Goal: Task Accomplishment & Management: Use online tool/utility

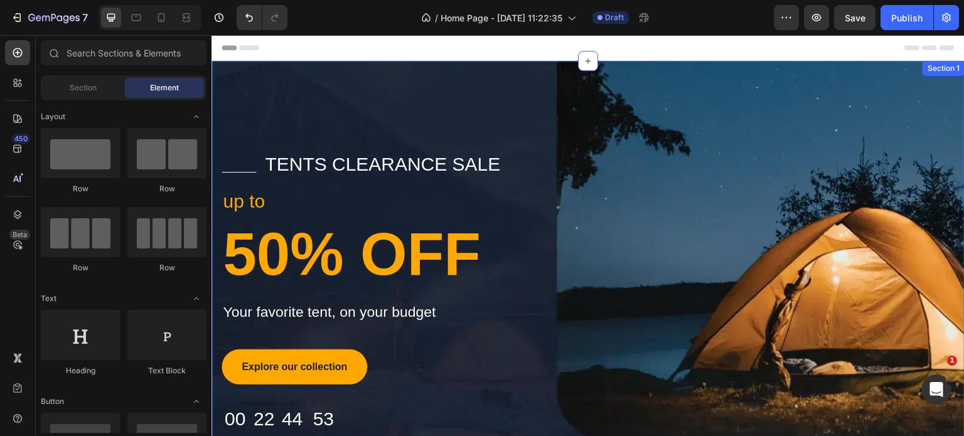
click at [817, 148] on div "Title Line tents clearance sale Text block Row up to Text block 50% OFF Heading…" at bounding box center [588, 295] width 753 height 469
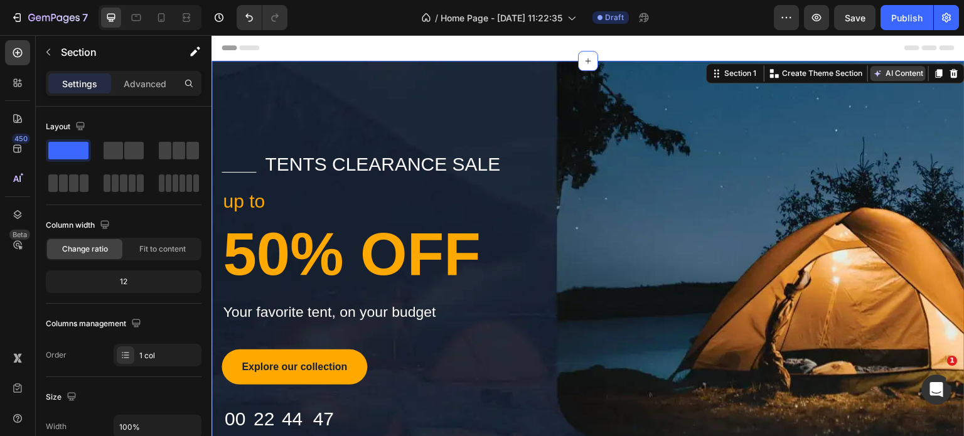
click at [879, 73] on button "AI Content" at bounding box center [898, 73] width 55 height 15
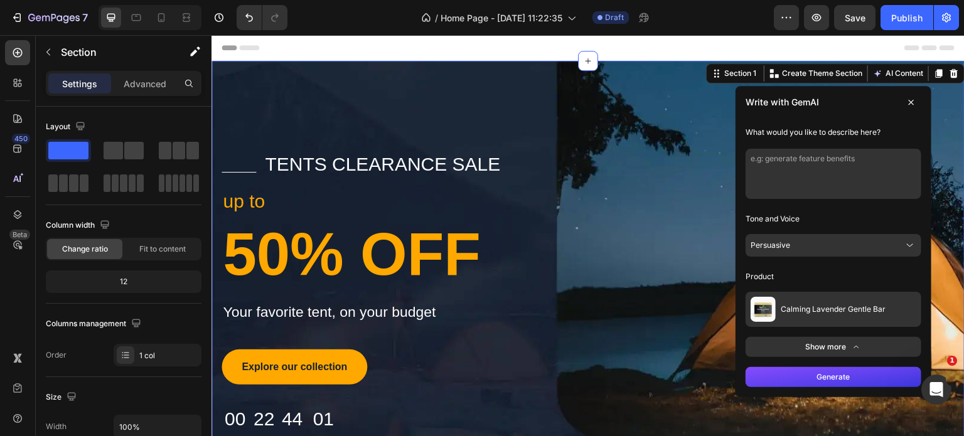
click at [871, 308] on span "Calming Lavender Gentle Bar" at bounding box center [833, 309] width 105 height 10
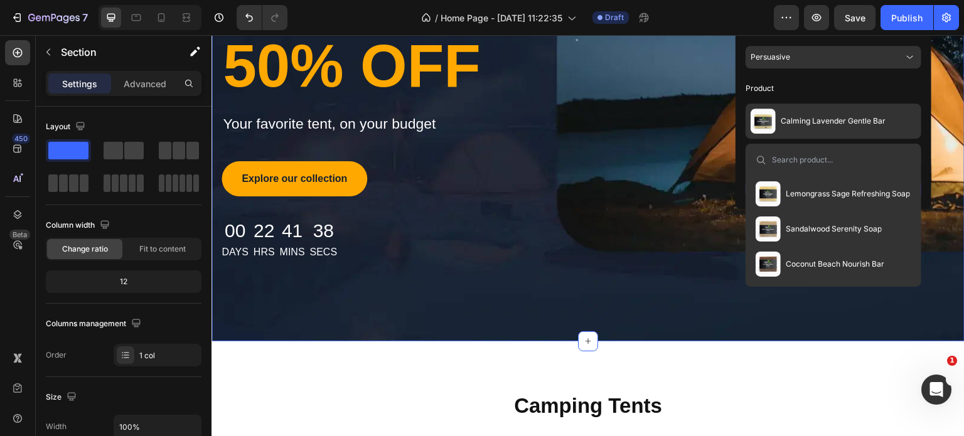
scroll to position [2489, 0]
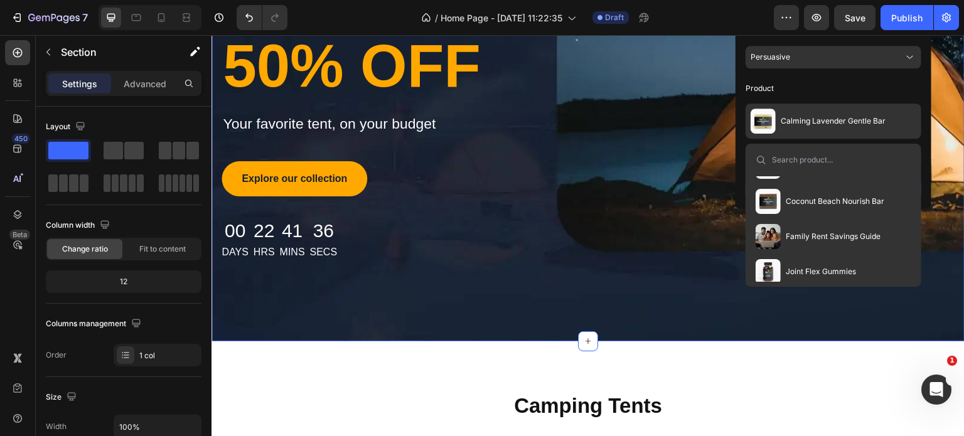
click at [775, 161] on input at bounding box center [841, 160] width 139 height 10
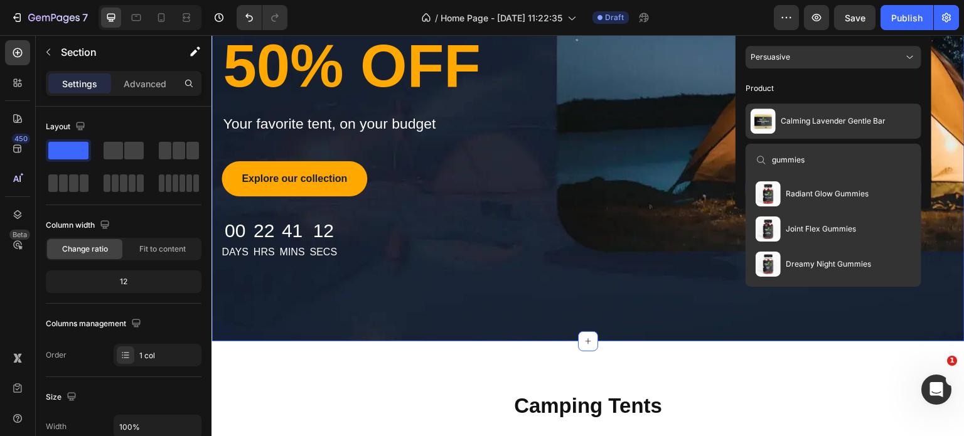
scroll to position [0, 0]
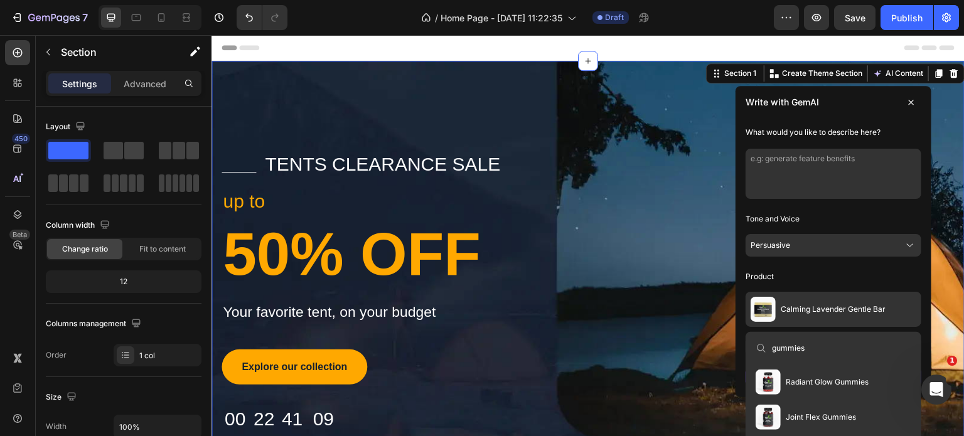
click at [823, 340] on div "gummies" at bounding box center [834, 348] width 166 height 23
click at [811, 345] on input "gummies" at bounding box center [841, 348] width 139 height 10
type input "g"
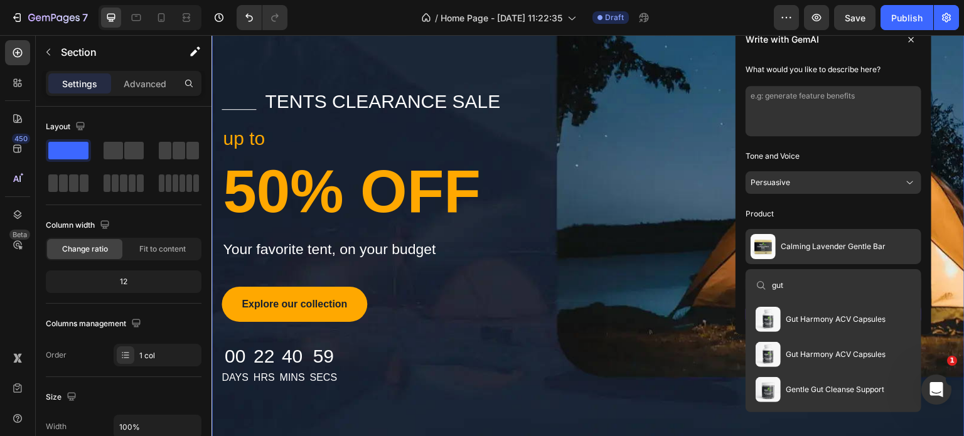
scroll to position [63, 0]
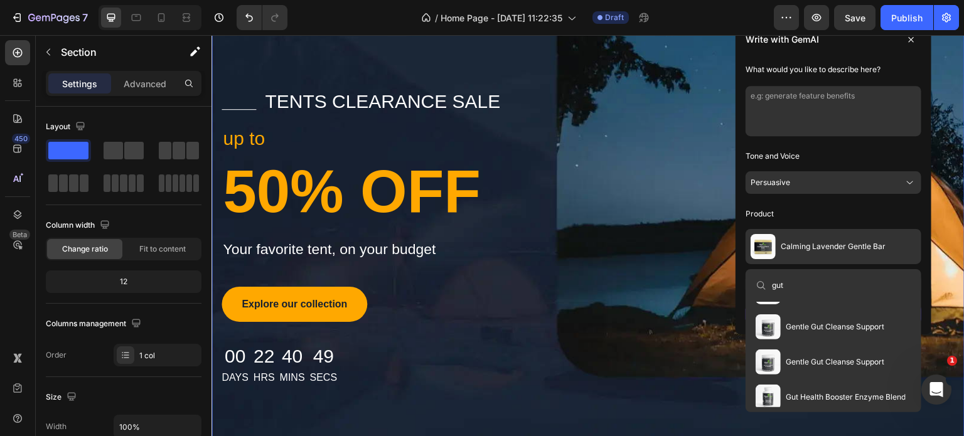
type input "gut"
click at [826, 325] on span "Gentle Gut Cleanse Support" at bounding box center [835, 327] width 99 height 10
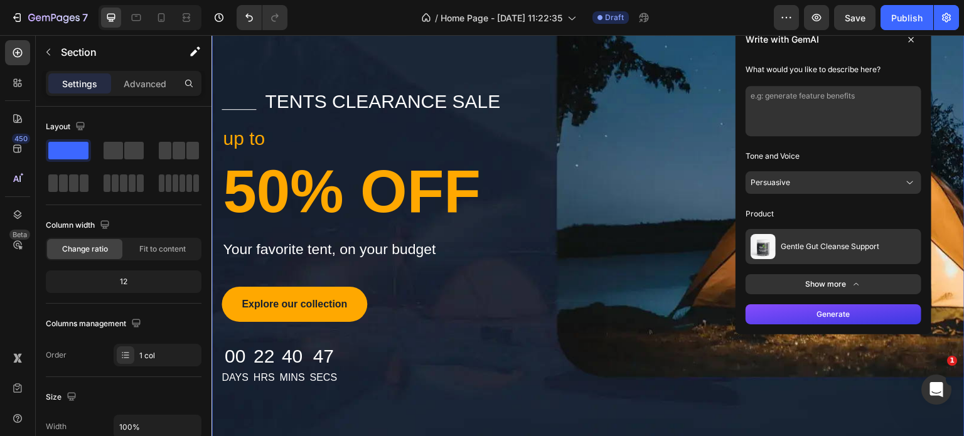
click at [834, 317] on button "Generate" at bounding box center [834, 314] width 176 height 20
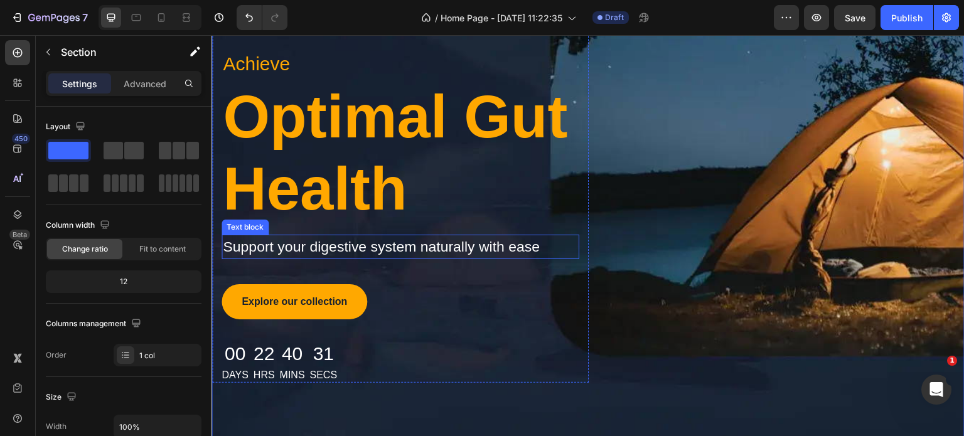
scroll to position [188, 0]
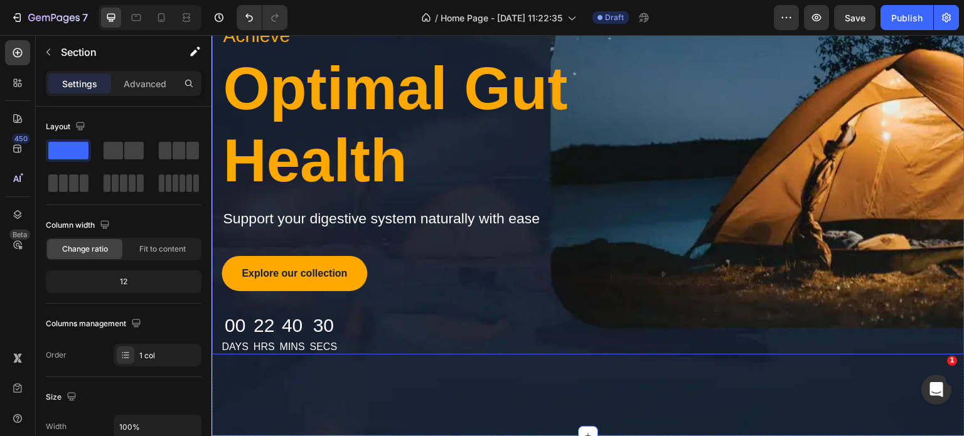
click at [800, 136] on div "Discover Your Path to Wellness Line Limited-Time Offer on Digestive Health Text…" at bounding box center [588, 159] width 753 height 391
click at [799, 136] on div "Discover Your Path to Wellness Line Limited-Time Offer on Digestive Health Text…" at bounding box center [588, 159] width 753 height 391
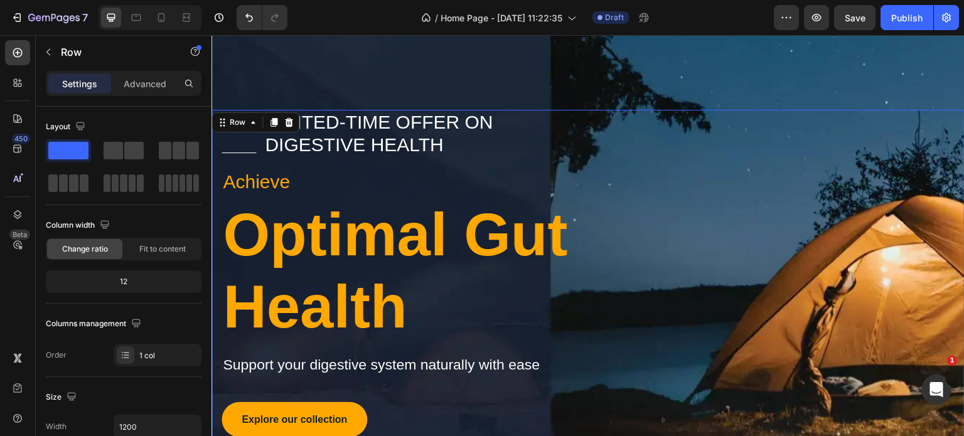
scroll to position [63, 0]
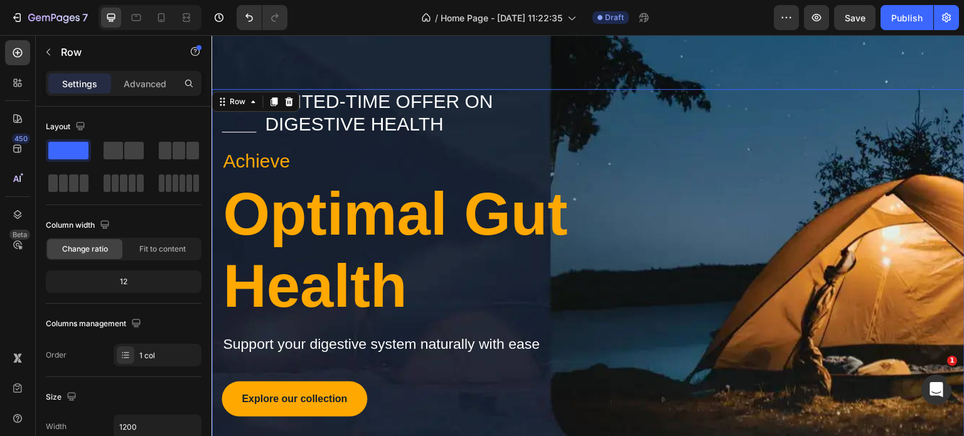
click at [870, 173] on div "Discover Your Path to Wellness Line Limited-Time Offer on Digestive Health Text…" at bounding box center [588, 284] width 753 height 391
click at [723, 136] on div "Discover Your Path to Wellness Line Limited-Time Offer on Digestive Health Text…" at bounding box center [588, 284] width 753 height 391
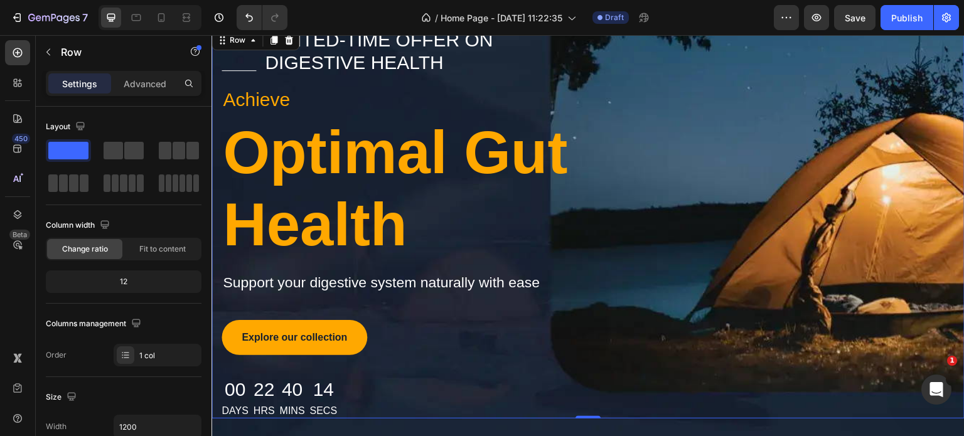
scroll to position [126, 0]
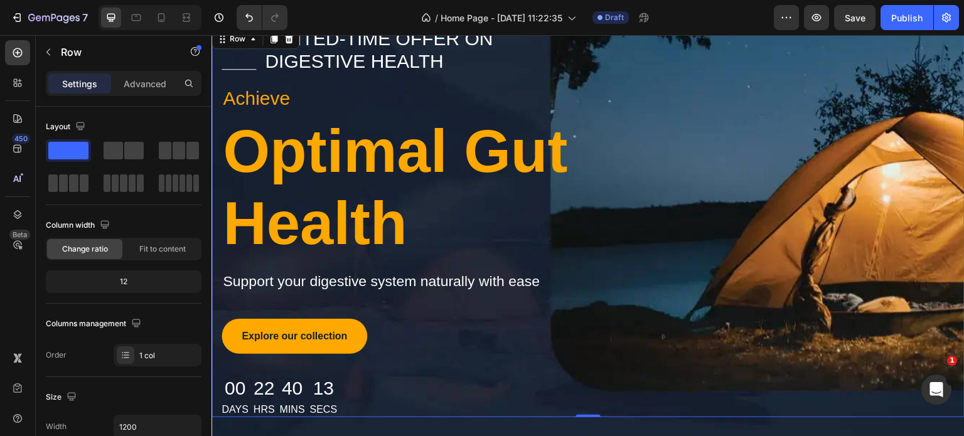
click at [816, 128] on div "Discover Your Path to Wellness Line Limited-Time Offer on Digestive Health Text…" at bounding box center [588, 221] width 753 height 391
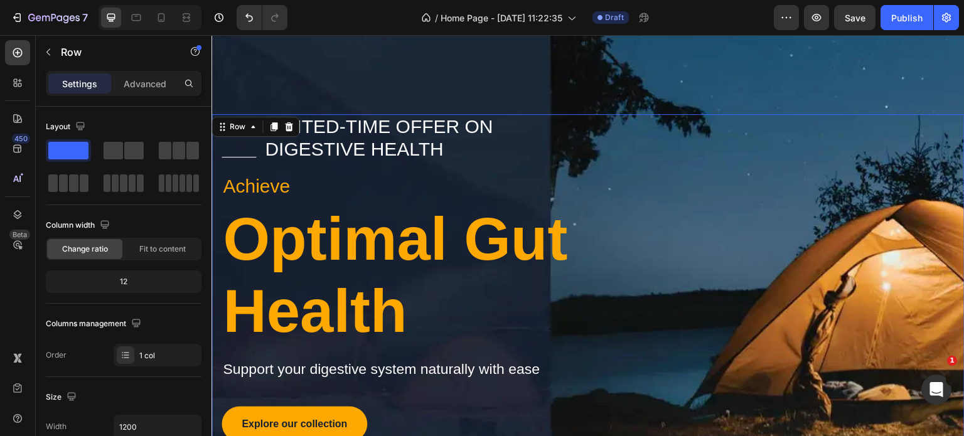
scroll to position [0, 0]
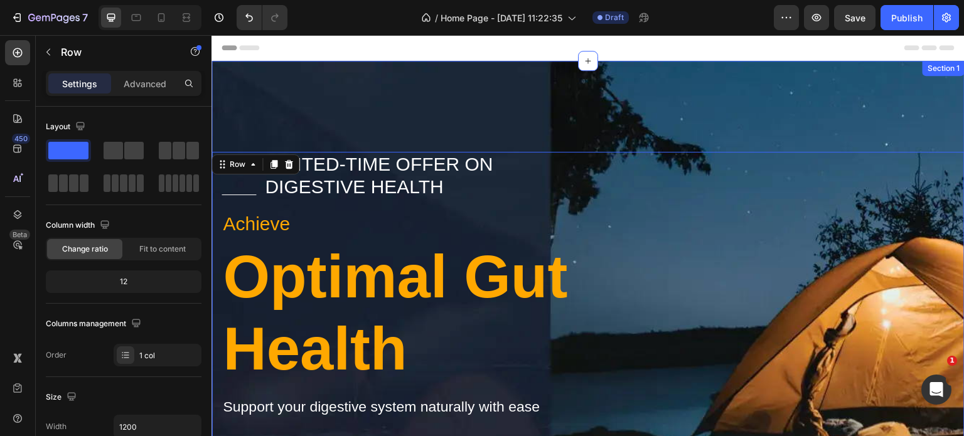
click at [773, 104] on div "Discover Your Path to Wellness Line Limited-Time Offer on Digestive Health Text…" at bounding box center [588, 343] width 753 height 564
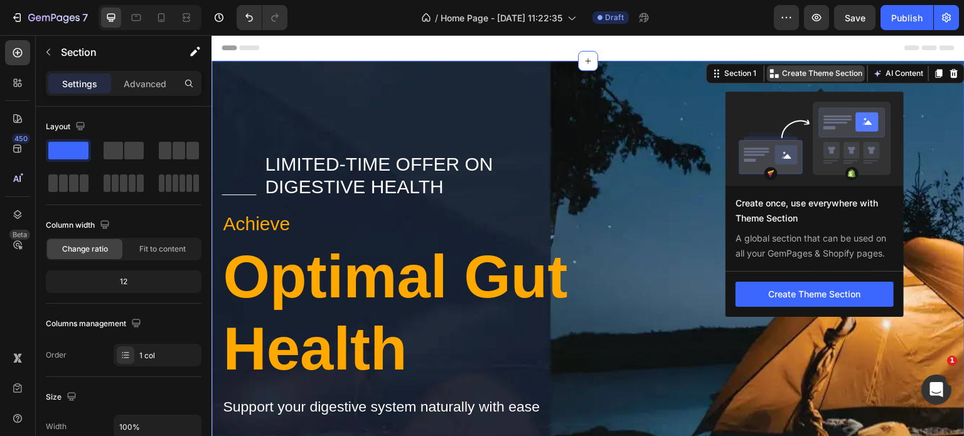
click at [829, 75] on p "Create Theme Section" at bounding box center [822, 73] width 80 height 11
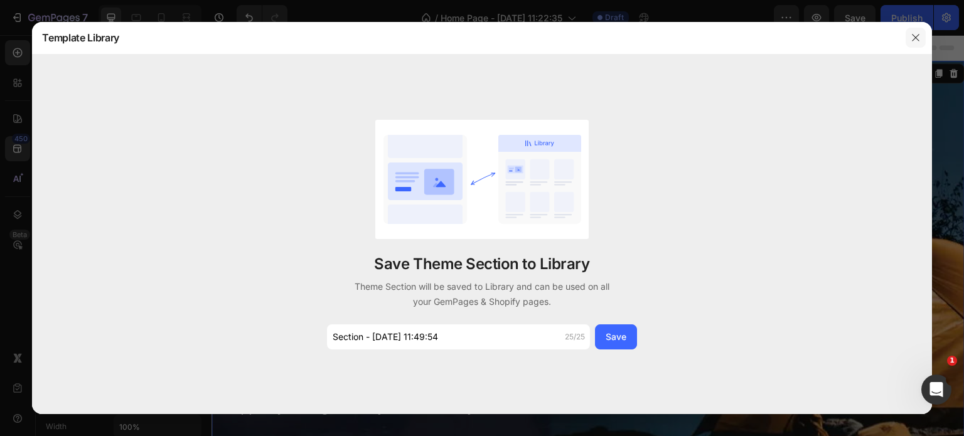
click at [920, 40] on icon "button" at bounding box center [916, 38] width 10 height 10
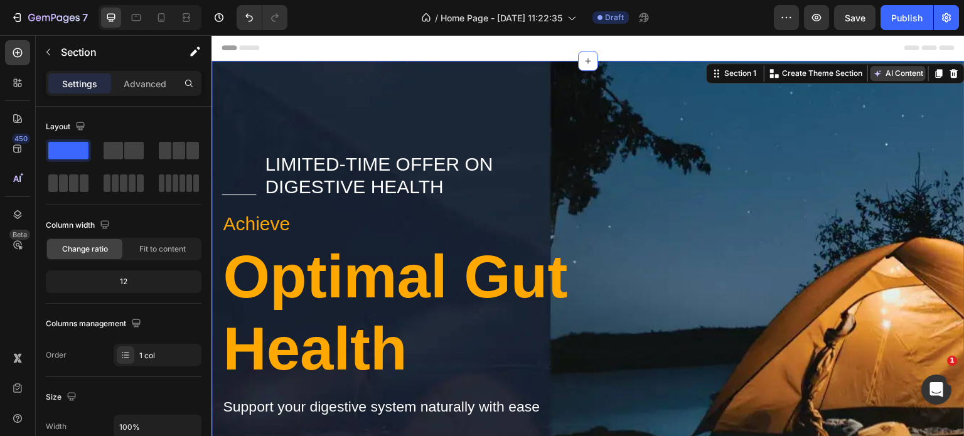
click at [898, 75] on button "AI Content" at bounding box center [898, 73] width 55 height 15
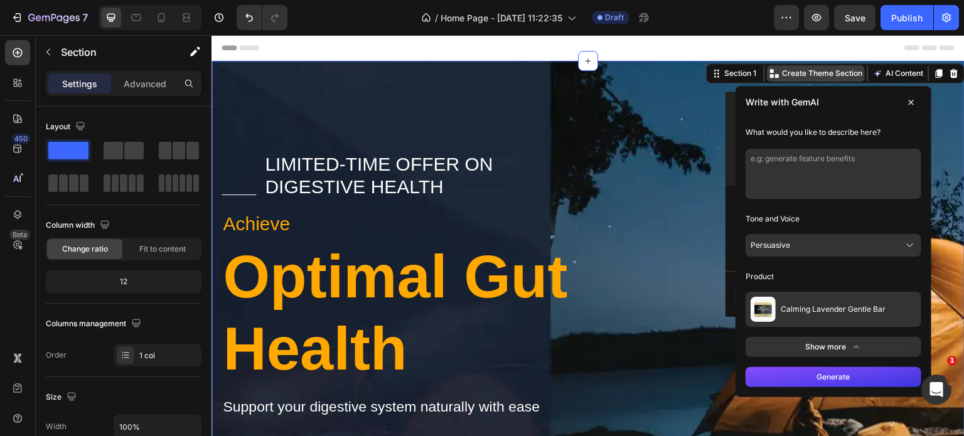
click at [818, 73] on p "Create Theme Section" at bounding box center [822, 73] width 80 height 11
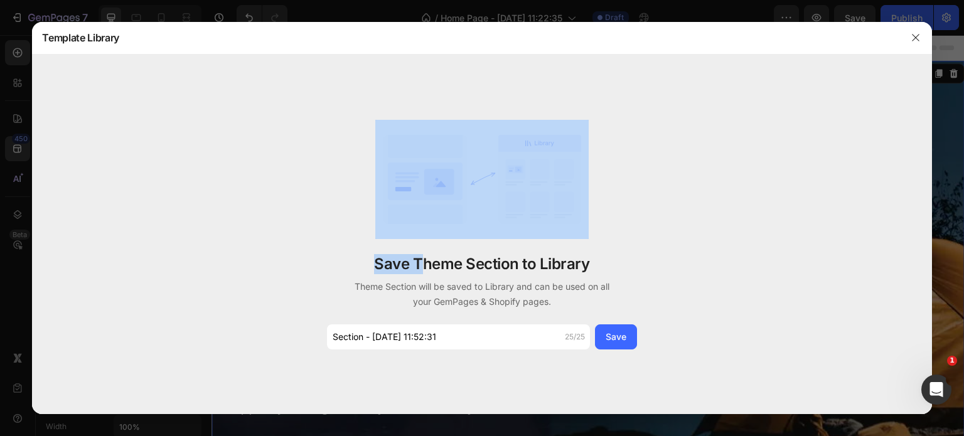
click at [817, 73] on div "Save Theme Section to Library Theme Section will be saved to Library and can be…" at bounding box center [482, 235] width 900 height 360
click at [917, 37] on icon "button" at bounding box center [916, 38] width 10 height 10
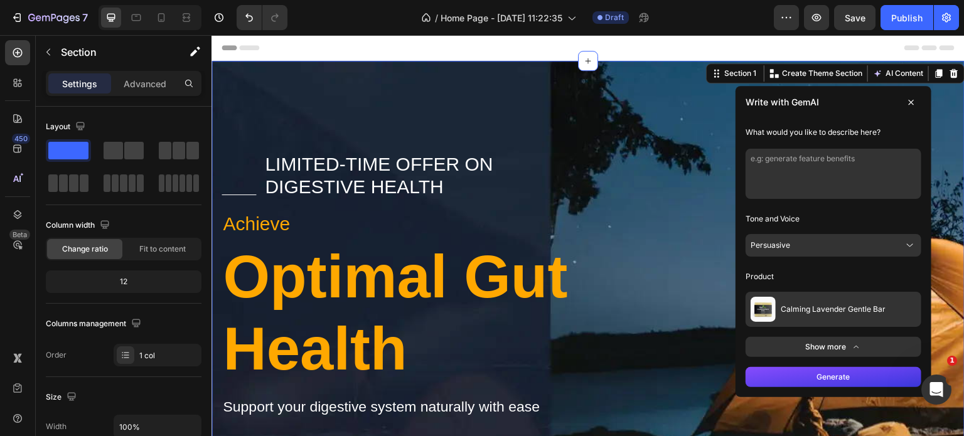
click at [811, 167] on textarea at bounding box center [834, 174] width 176 height 50
click at [807, 128] on span "What would you like to describe here?" at bounding box center [813, 131] width 135 height 9
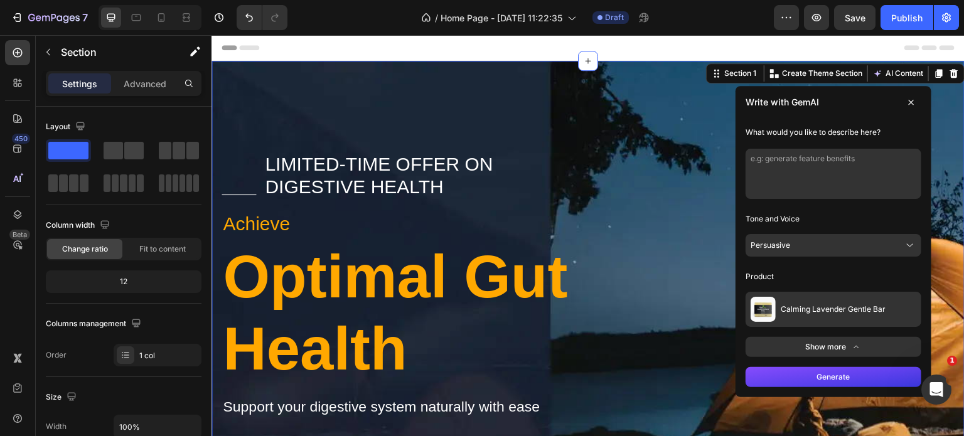
click at [759, 143] on div "What would you like to describe here? Tone and Voice Persuasive Product Calming…" at bounding box center [834, 238] width 196 height 239
click at [759, 148] on div "What would you like to describe here? Tone and Voice Persuasive Product Calming…" at bounding box center [834, 238] width 196 height 239
drag, startPoint x: 759, startPoint y: 163, endPoint x: 888, endPoint y: 160, distance: 129.4
click at [888, 160] on textarea at bounding box center [834, 174] width 176 height 50
click at [890, 158] on textarea at bounding box center [834, 174] width 176 height 50
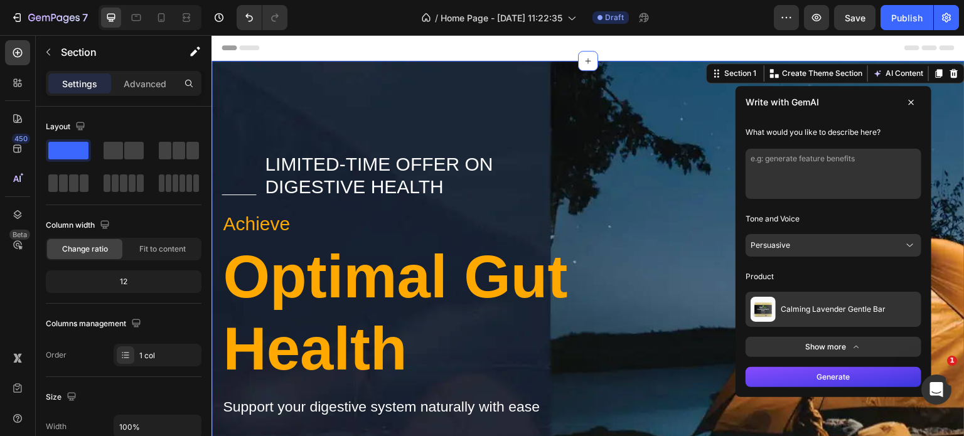
click at [866, 240] on button "Persuasive" at bounding box center [834, 245] width 176 height 23
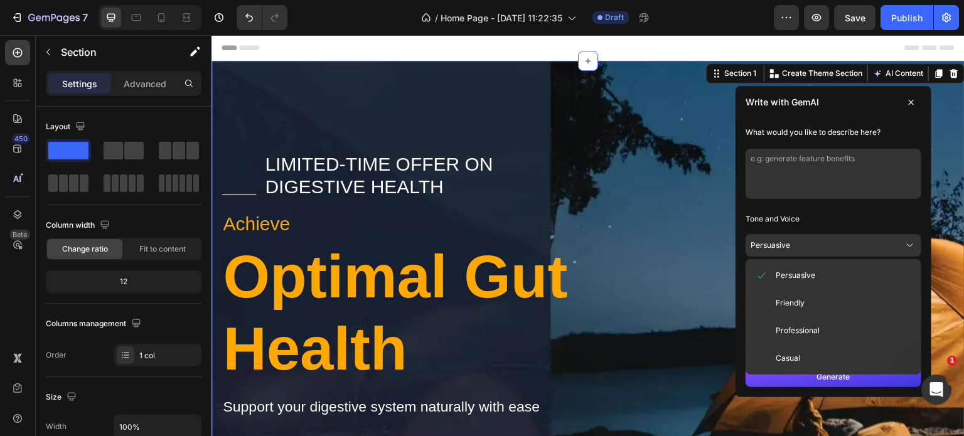
click at [840, 300] on button "Friendly" at bounding box center [834, 303] width 166 height 23
click at [840, 300] on button "Calming Lavender Gentle Bar" at bounding box center [834, 309] width 176 height 35
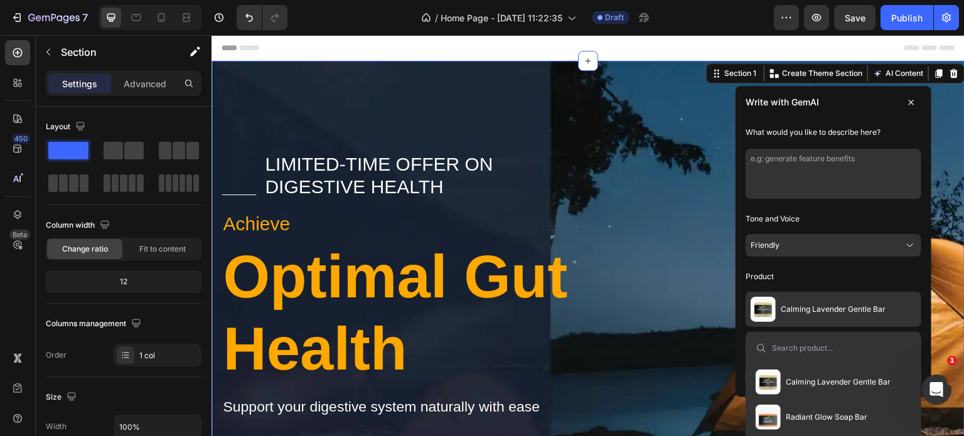
drag, startPoint x: 735, startPoint y: 129, endPoint x: 873, endPoint y: 140, distance: 138.5
click at [873, 140] on div "What would you like to describe here? Tone and Voice Friendly Product Calming L…" at bounding box center [834, 238] width 196 height 239
click at [912, 140] on div "What would you like to describe here? Tone and Voice Friendly Product Calming L…" at bounding box center [834, 238] width 196 height 239
click at [914, 139] on div "What would you like to describe here? Tone and Voice Friendly Product Calming L…" at bounding box center [834, 238] width 196 height 239
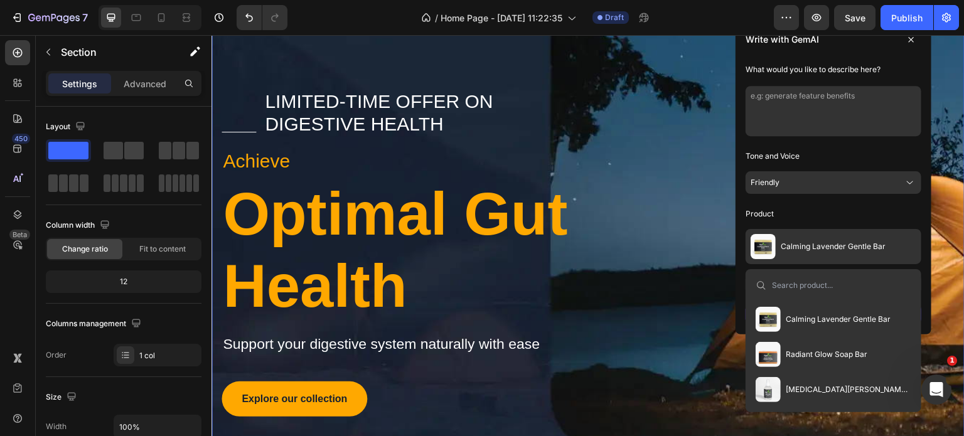
click at [792, 279] on div at bounding box center [834, 285] width 166 height 23
click at [785, 284] on input at bounding box center [841, 286] width 139 height 10
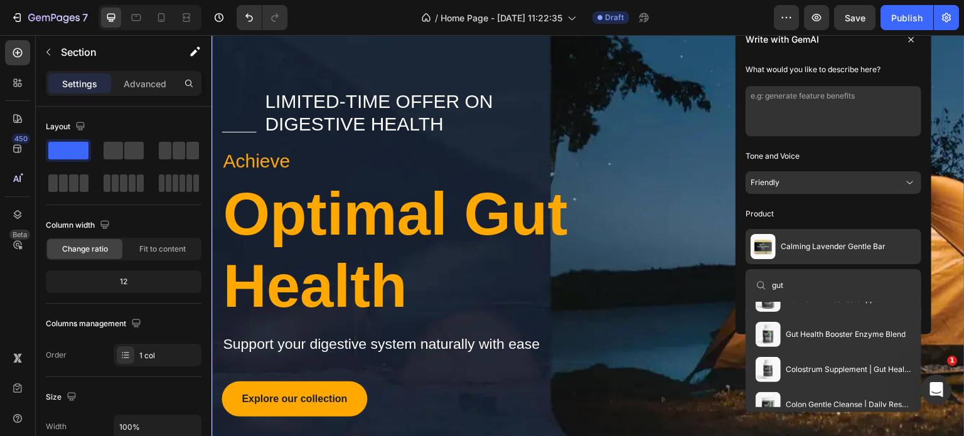
scroll to position [176, 0]
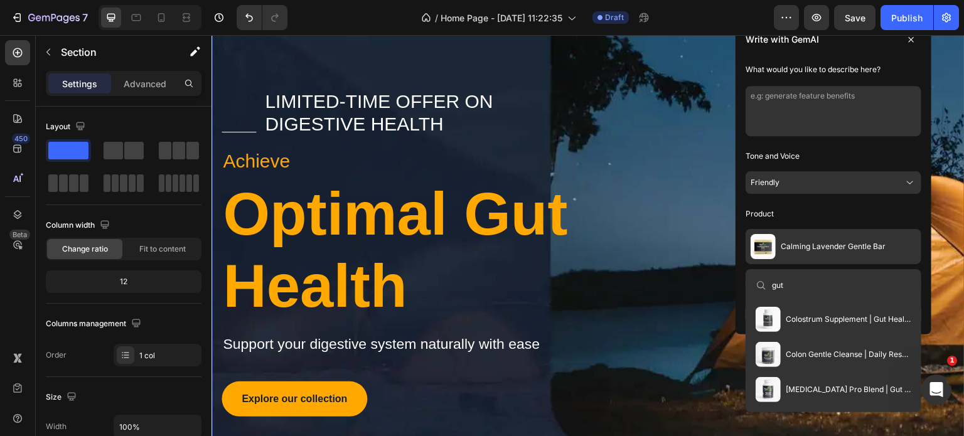
type input "gut"
click at [821, 315] on span "Colostrum Supplement | Gut Health, Immunity & Recovery" at bounding box center [849, 320] width 126 height 10
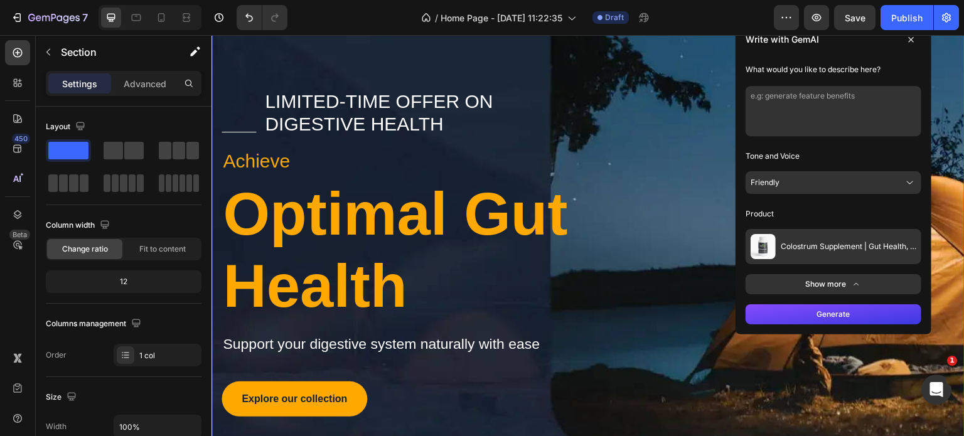
click at [881, 310] on button "Generate" at bounding box center [834, 314] width 176 height 20
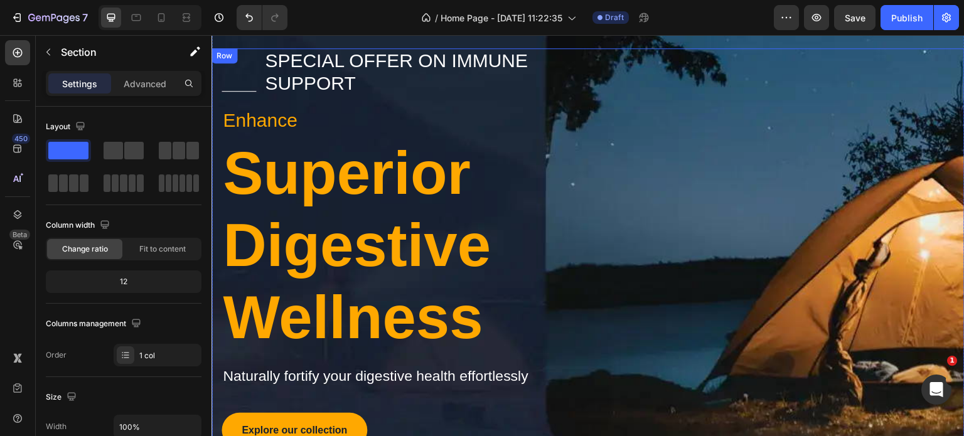
scroll to position [188, 0]
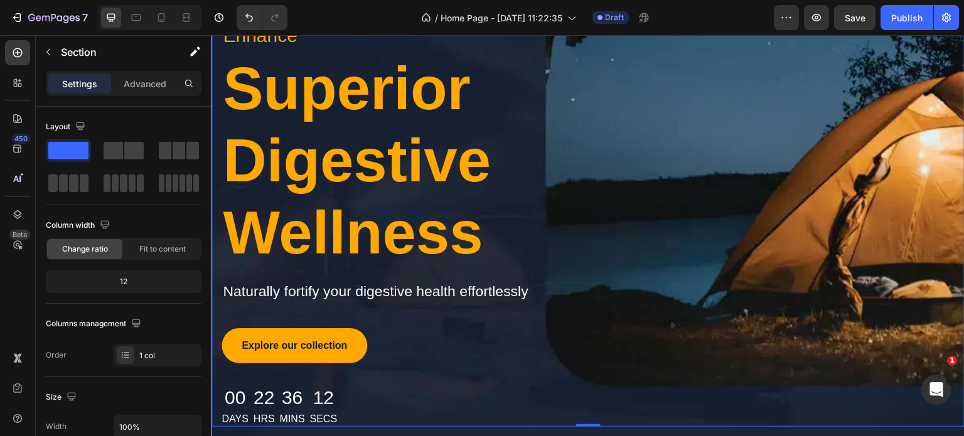
click at [869, 201] on div "Unlock Your Journey to Health Line Special Offer on Immune Support Text block R…" at bounding box center [588, 195] width 753 height 463
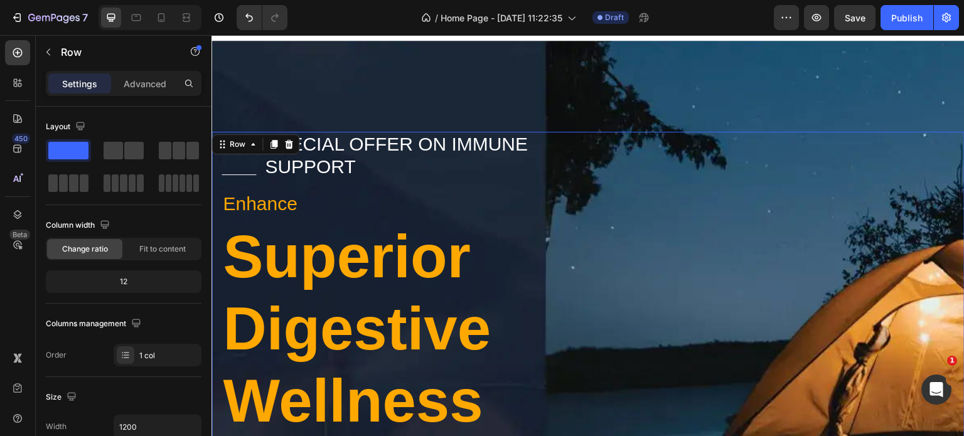
scroll to position [0, 0]
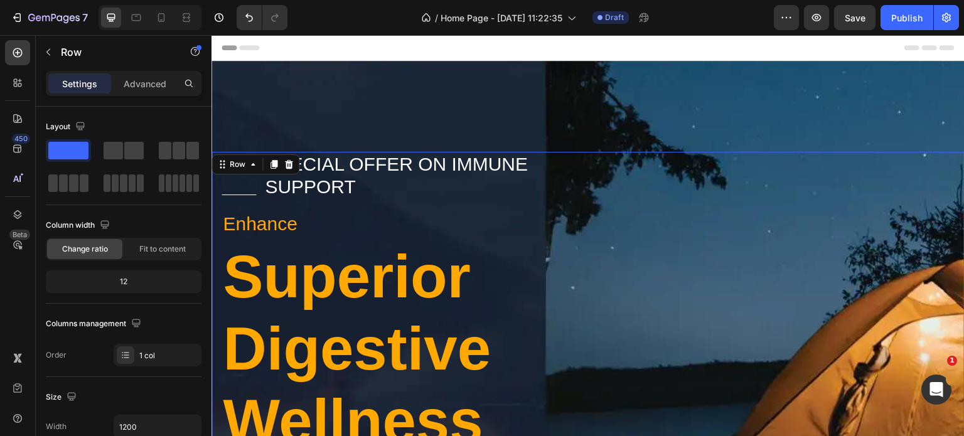
click at [861, 231] on div "Unlock Your Journey to Health Line Special Offer on Immune Support Text block R…" at bounding box center [588, 383] width 753 height 463
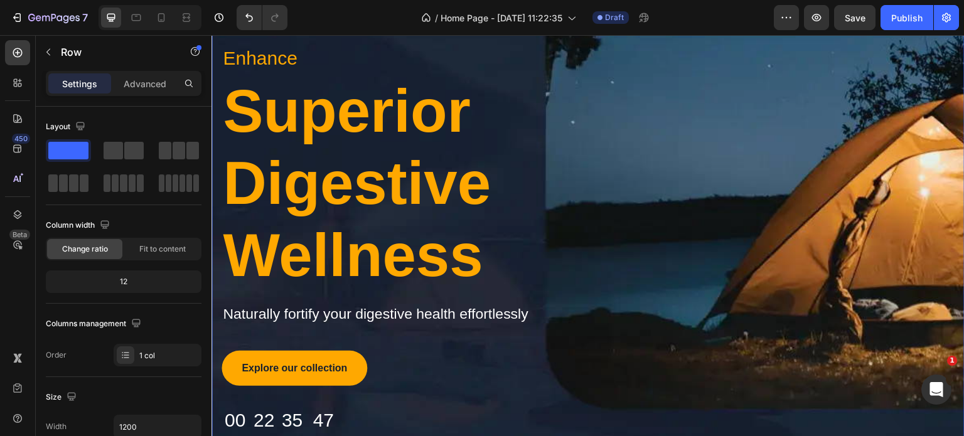
scroll to position [126, 0]
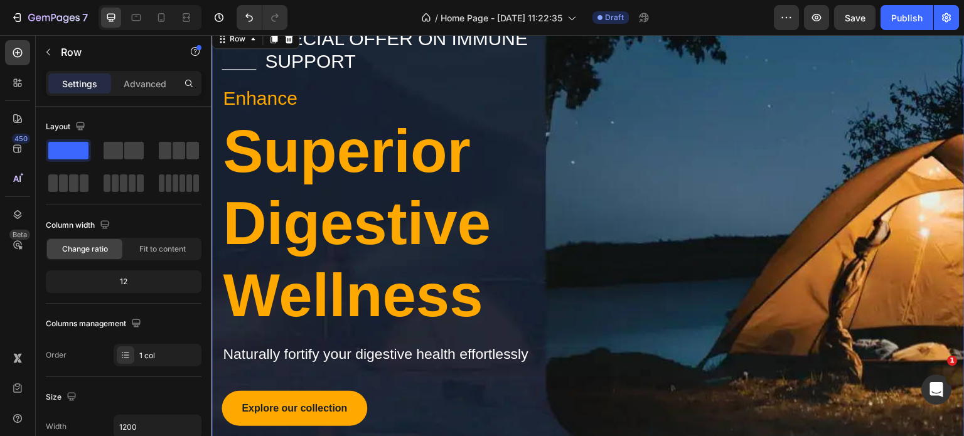
click at [782, 150] on div "Unlock Your Journey to Health Line Special Offer on Immune Support Text block R…" at bounding box center [588, 257] width 753 height 463
click at [43, 53] on icon "button" at bounding box center [48, 52] width 10 height 10
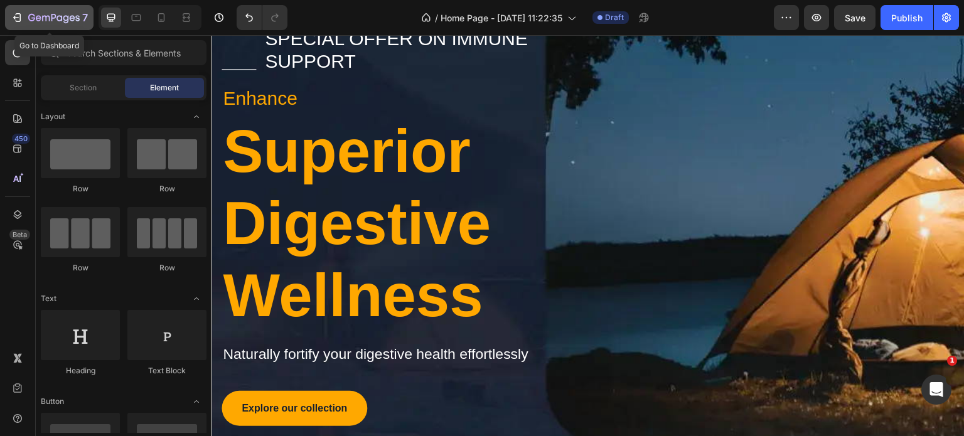
click at [16, 13] on icon "button" at bounding box center [19, 17] width 6 height 9
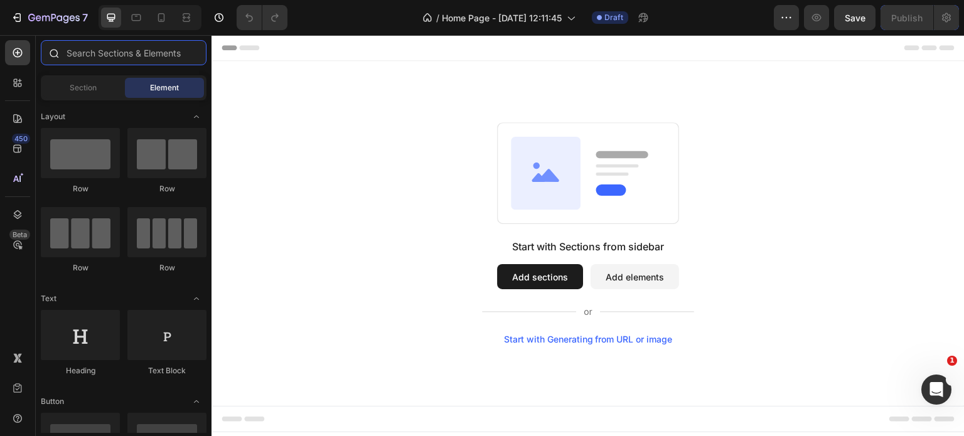
click at [114, 55] on input "text" at bounding box center [124, 52] width 166 height 25
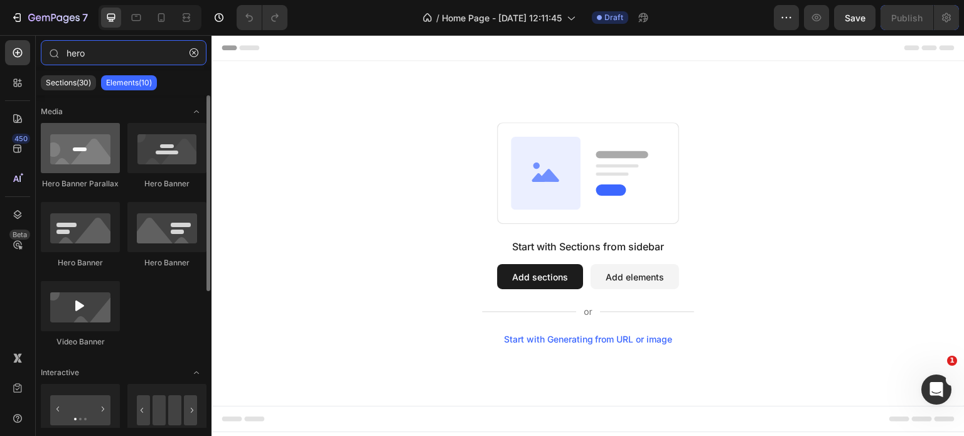
type input "hero"
click at [90, 167] on div at bounding box center [80, 148] width 79 height 50
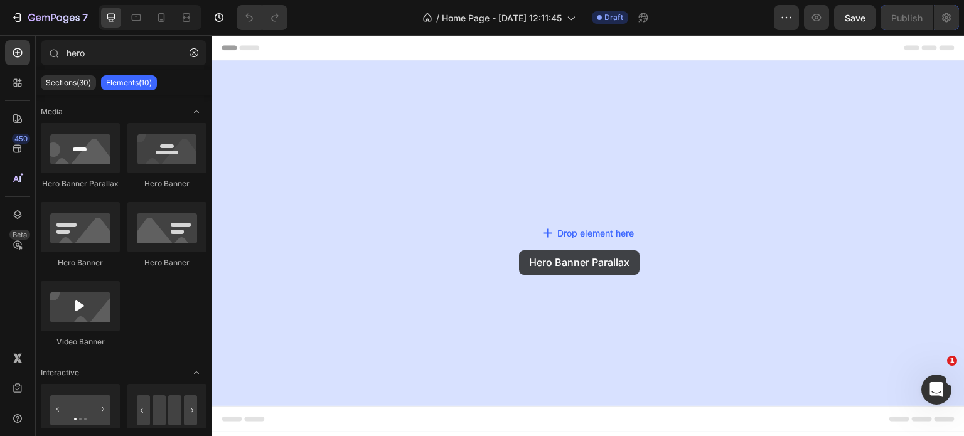
drag, startPoint x: 301, startPoint y: 200, endPoint x: 519, endPoint y: 251, distance: 224.2
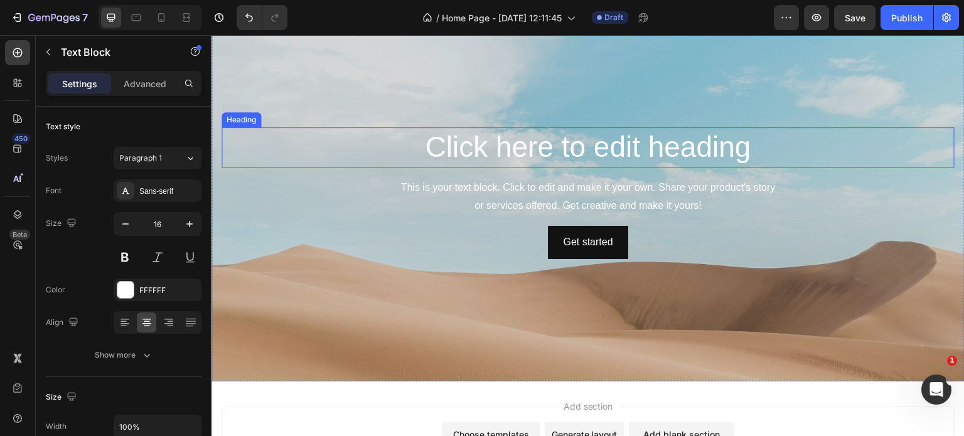
scroll to position [55, 0]
drag, startPoint x: 69, startPoint y: 466, endPoint x: -1, endPoint y: 466, distance: 69.7
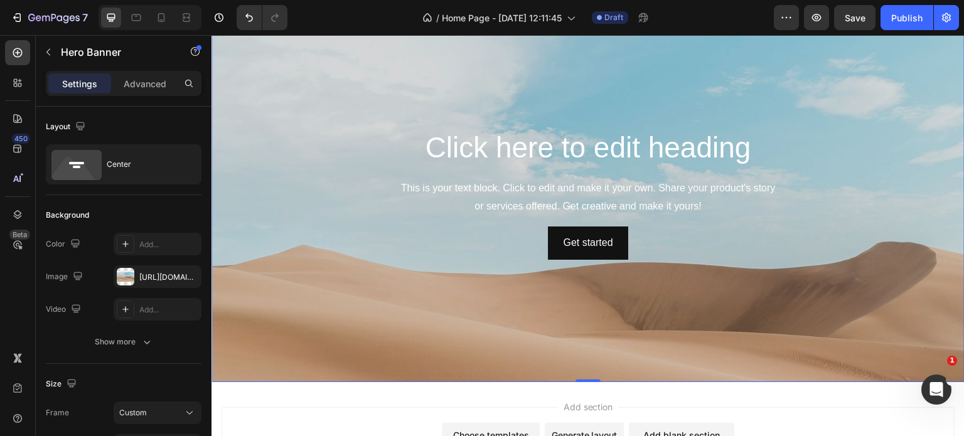
drag, startPoint x: -1, startPoint y: 466, endPoint x: 349, endPoint y: 415, distance: 353.4
click at [349, 415] on div "Add section Choose templates inspired by CRO experts Generate layout from URL o…" at bounding box center [588, 441] width 733 height 69
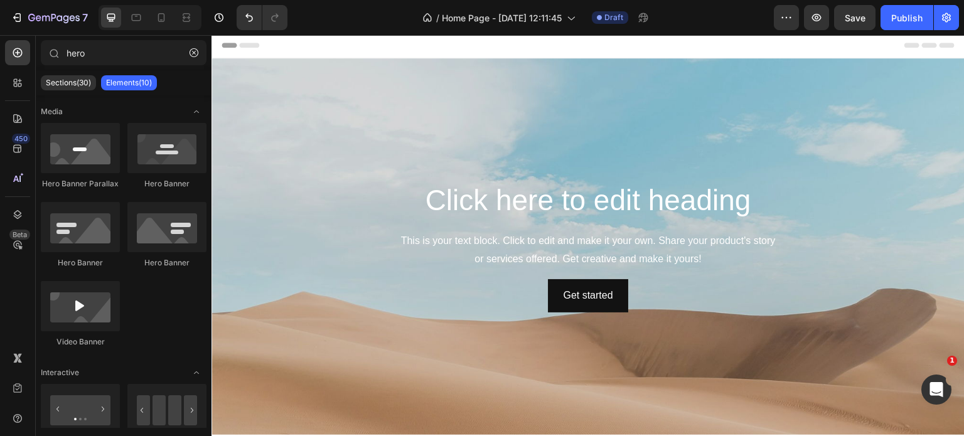
scroll to position [0, 0]
